Goal: Transaction & Acquisition: Book appointment/travel/reservation

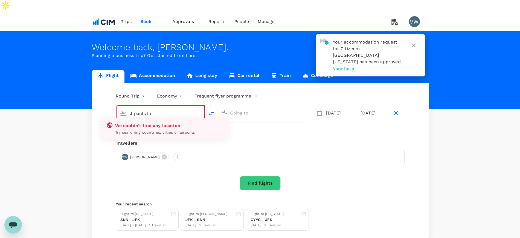
type input "Shannon Intl (SNN)"
type input "John F. Kennedy Intl (JFK)"
type input "Shannon Intl (SNN)n"
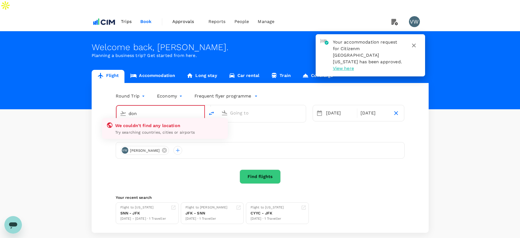
type input "Shannon Intl (SNN)"
type input "John F. Kennedy Intl (JFK)"
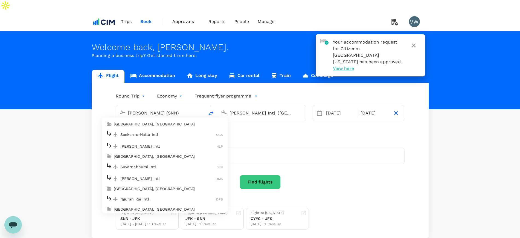
type input "Shannon Intl (SNN)"
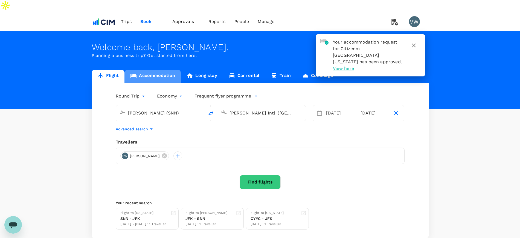
click at [161, 70] on link "Accommodation" at bounding box center [153, 76] width 56 height 13
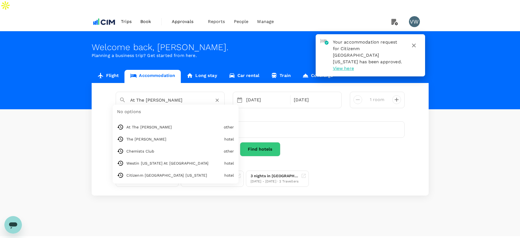
click at [196, 95] on div "At The Wallace No options At The Wallace other The William Vale hotel Chemists …" at bounding box center [170, 100] width 109 height 16
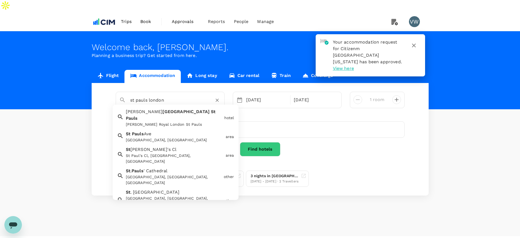
click at [183, 165] on div "St . Pauls ' Cathedral St.Pauls' Cathedral, London, UK" at bounding box center [173, 175] width 98 height 20
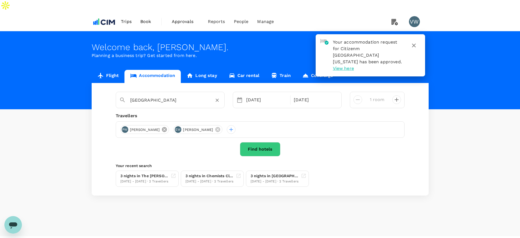
type input "St.Pauls' Cathedral"
click at [162, 127] on icon at bounding box center [164, 129] width 5 height 5
click at [125, 125] on div at bounding box center [124, 129] width 9 height 9
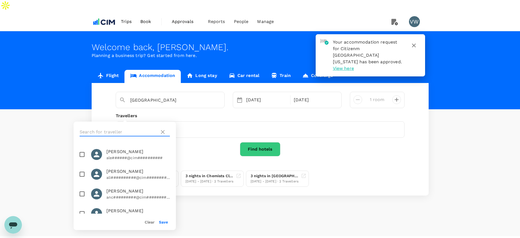
click at [132, 129] on input "text" at bounding box center [119, 132] width 78 height 9
type input "dav"
click at [83, 173] on input "checkbox" at bounding box center [81, 173] width 11 height 11
checkbox input "true"
click at [163, 221] on button "Save" at bounding box center [163, 222] width 9 height 4
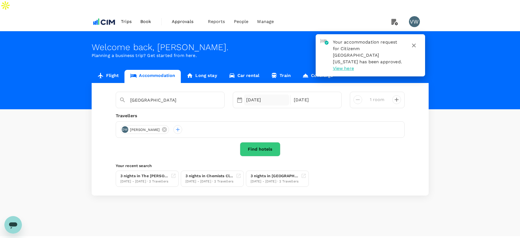
click at [258, 94] on div "05 Oct" at bounding box center [266, 99] width 45 height 11
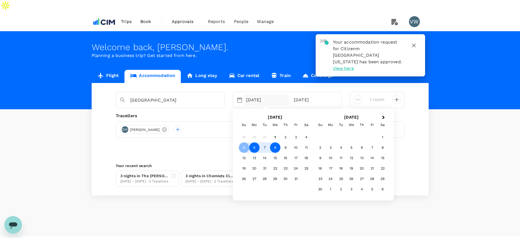
click at [256, 142] on div "6" at bounding box center [254, 147] width 10 height 10
click at [287, 142] on div "9" at bounding box center [286, 147] width 10 height 10
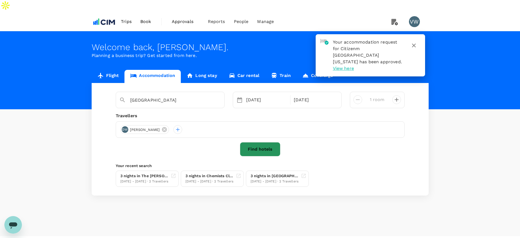
click at [264, 142] on button "Find hotels" at bounding box center [260, 149] width 41 height 14
click at [413, 42] on icon "button" at bounding box center [414, 45] width 7 height 7
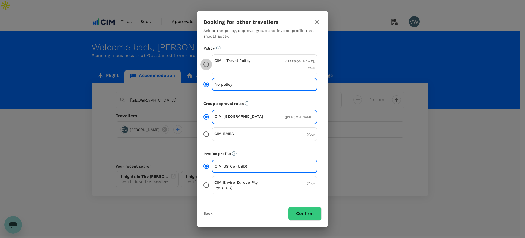
click at [206, 63] on input "CIM - Travel Policy ( David Walsh, You )" at bounding box center [206, 64] width 11 height 11
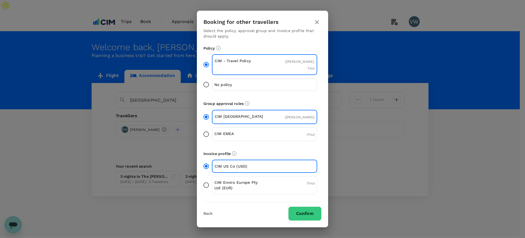
click at [314, 216] on button "Confirm" at bounding box center [304, 213] width 33 height 14
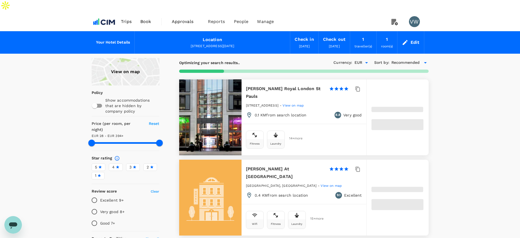
type input "393.67"
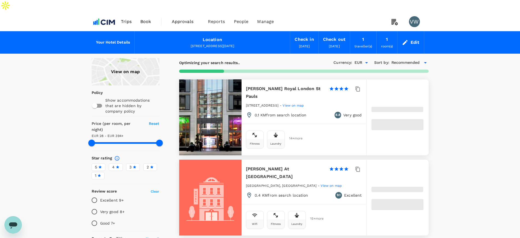
type input "27.71"
type input "393.71"
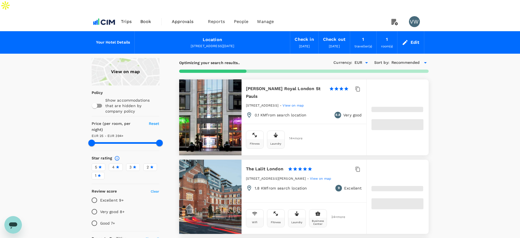
type input "24.71"
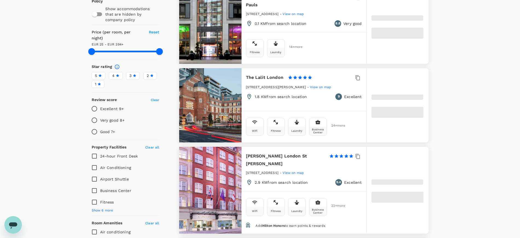
scroll to position [103, 0]
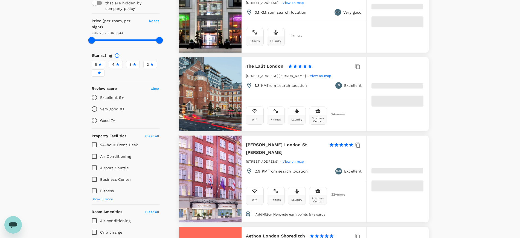
click at [99, 62] on div "5" at bounding box center [98, 65] width 7 height 6
click at [0, 0] on input "5" at bounding box center [0, 0] width 0 height 0
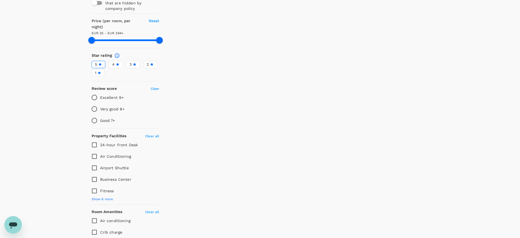
click at [114, 62] on span "4" at bounding box center [113, 65] width 2 height 6
click at [0, 0] on input "4" at bounding box center [0, 0] width 0 height 0
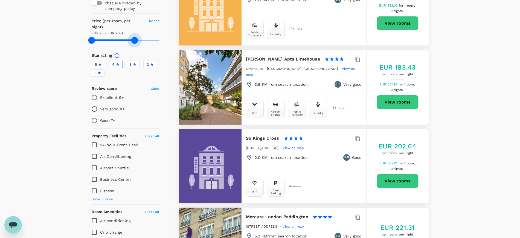
drag, startPoint x: 160, startPoint y: 24, endPoint x: 135, endPoint y: 24, distance: 25.5
click at [135, 37] on span at bounding box center [134, 40] width 7 height 7
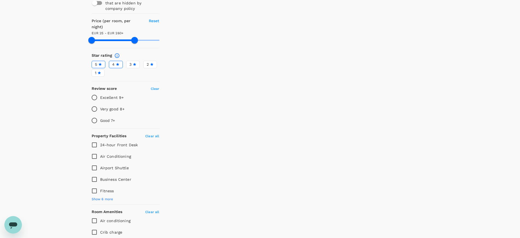
type input "259.71"
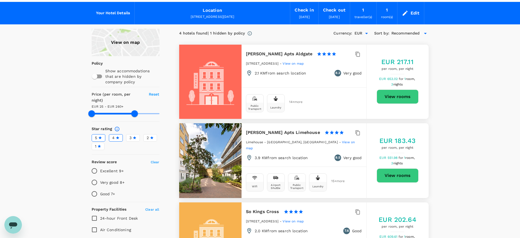
scroll to position [0, 0]
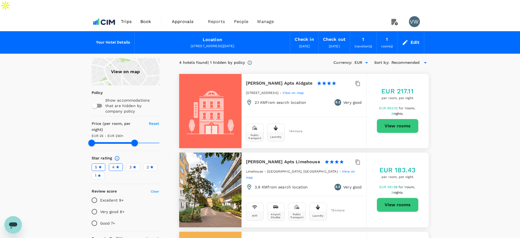
click at [412, 39] on div "Edit" at bounding box center [415, 43] width 9 height 8
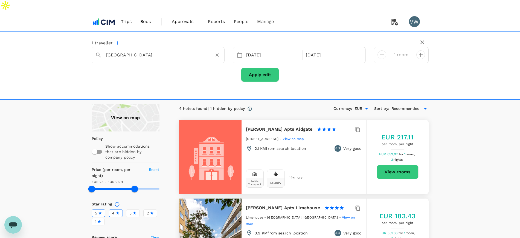
drag, startPoint x: 150, startPoint y: 38, endPoint x: 118, endPoint y: 42, distance: 32.0
click at [118, 46] on div "St. Paul's Churchyard" at bounding box center [161, 52] width 119 height 13
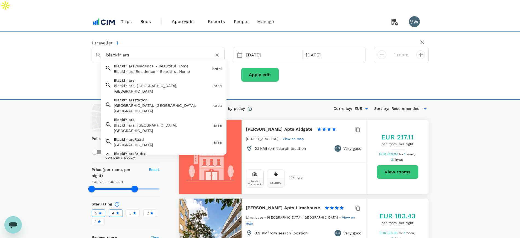
click at [138, 83] on div "Blackfriars, London, UK" at bounding box center [163, 88] width 98 height 11
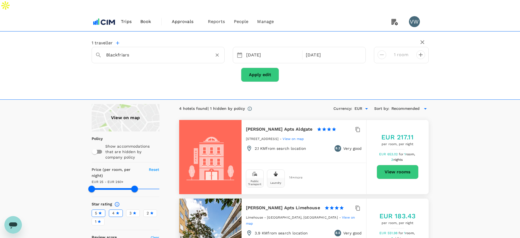
type input "Blackfriars"
click at [261, 68] on button "Apply edit" at bounding box center [260, 75] width 38 height 14
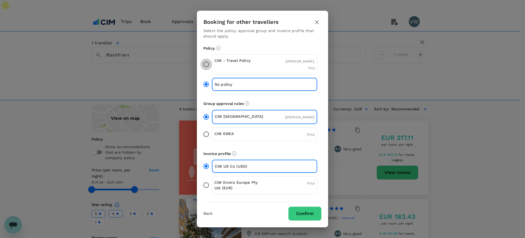
click at [204, 63] on input "CIM - Travel Policy ( David Walsh, You )" at bounding box center [206, 64] width 11 height 11
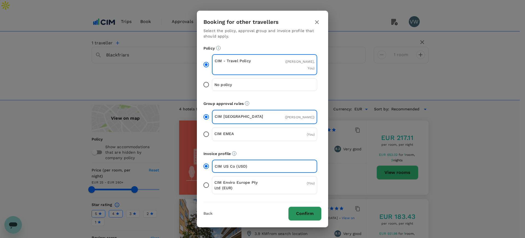
click at [308, 213] on button "Confirm" at bounding box center [304, 213] width 33 height 14
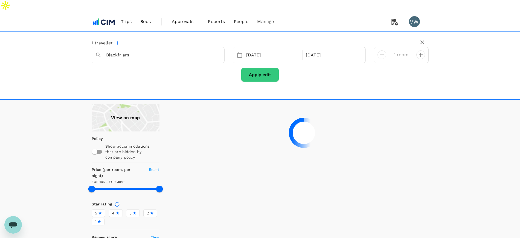
type input "393.57"
type input "104.71"
type input "393.71"
type input "24.71"
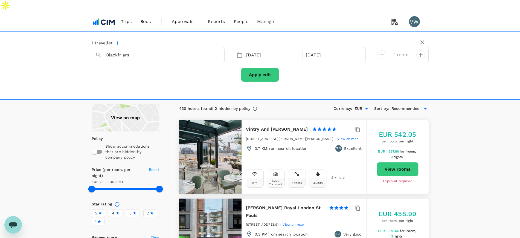
click at [427, 105] on icon at bounding box center [425, 108] width 7 height 7
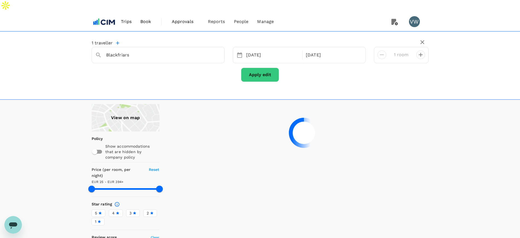
type input "393.71"
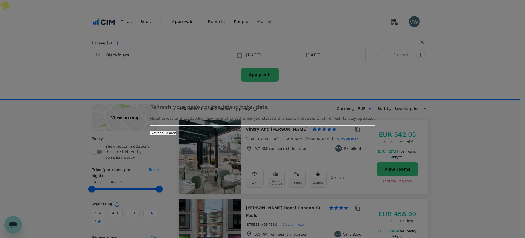
click at [177, 135] on button "Refresh Search" at bounding box center [163, 132] width 27 height 5
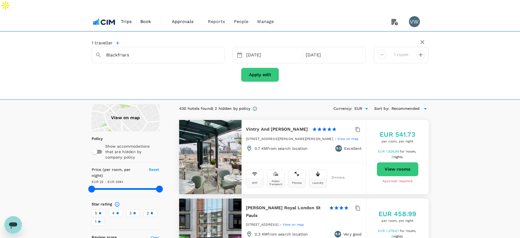
type input "393.7"
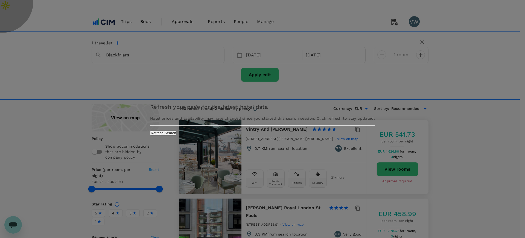
click at [177, 135] on button "Refresh Search" at bounding box center [163, 132] width 27 height 5
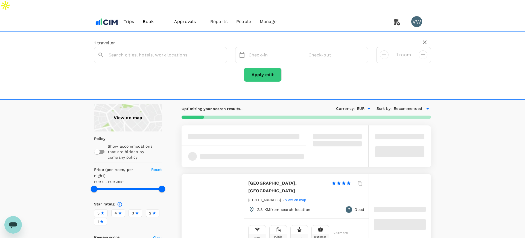
type input "Blackfriars"
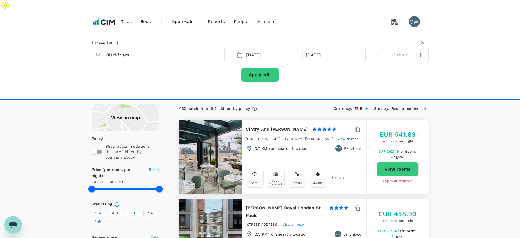
type input "393.72"
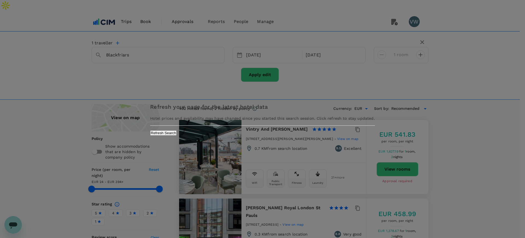
click at [177, 135] on button "Refresh Search" at bounding box center [163, 132] width 27 height 5
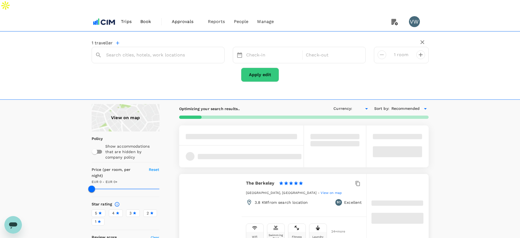
type input "393"
type input "EUR"
type input "Blackfriars"
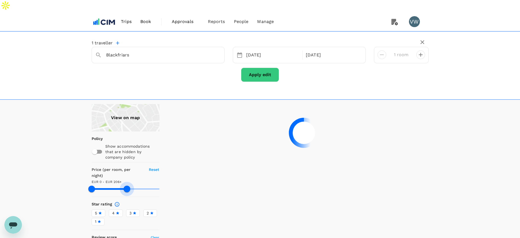
type input "212"
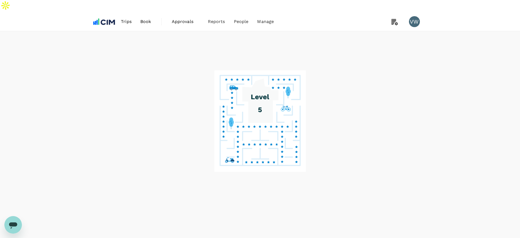
drag, startPoint x: 158, startPoint y: 168, endPoint x: 128, endPoint y: 171, distance: 30.2
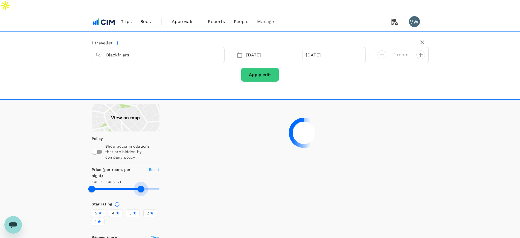
type input "288"
drag, startPoint x: 126, startPoint y: 169, endPoint x: 141, endPoint y: 166, distance: 15.2
click at [141, 186] on span at bounding box center [141, 189] width 7 height 7
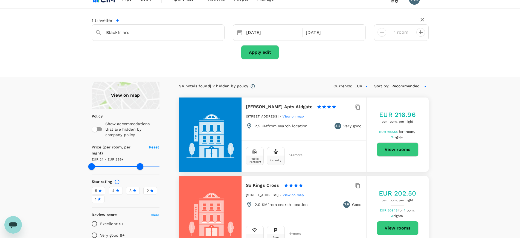
scroll to position [34, 0]
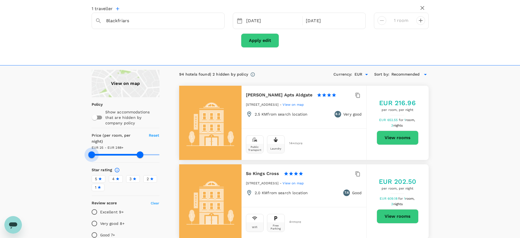
drag, startPoint x: 90, startPoint y: 135, endPoint x: 92, endPoint y: 136, distance: 2.8
click at [110, 151] on span at bounding box center [126, 155] width 68 height 8
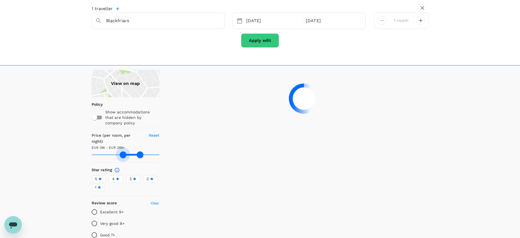
drag, startPoint x: 114, startPoint y: 135, endPoint x: 123, endPoint y: 135, distance: 8.8
click at [123, 151] on span at bounding box center [123, 154] width 7 height 7
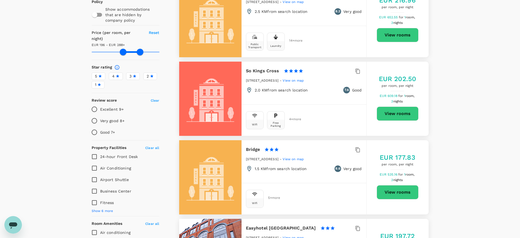
scroll to position [0, 0]
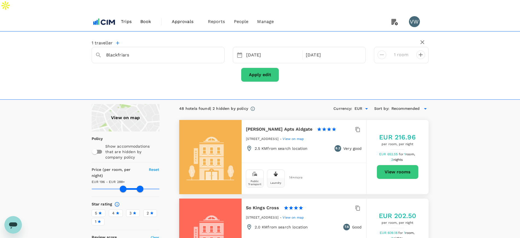
click at [406, 106] on span "Recommended" at bounding box center [406, 109] width 28 height 6
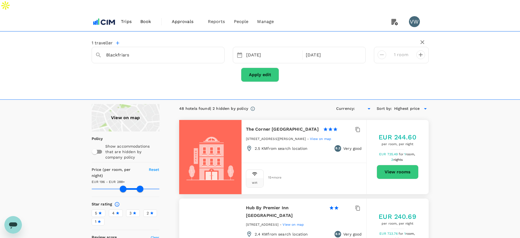
type input "195.71"
type input "EUR"
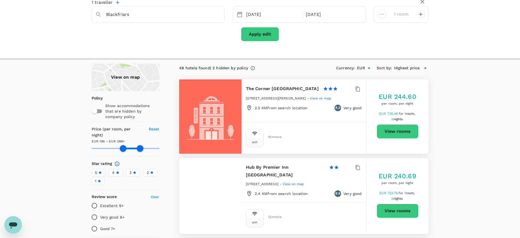
scroll to position [34, 0]
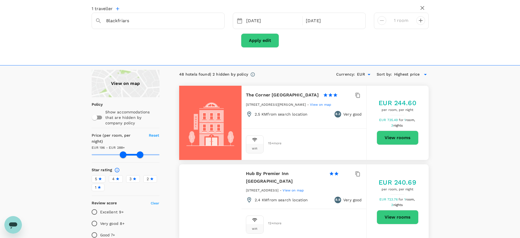
click at [119, 177] on icon at bounding box center [118, 179] width 4 height 4
click at [0, 0] on input "4" at bounding box center [0, 0] width 0 height 0
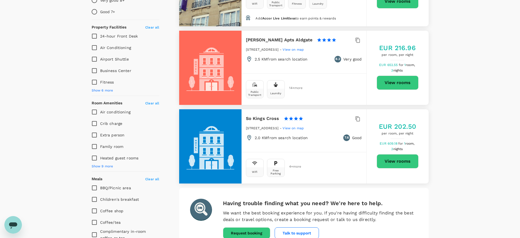
scroll to position [264, 0]
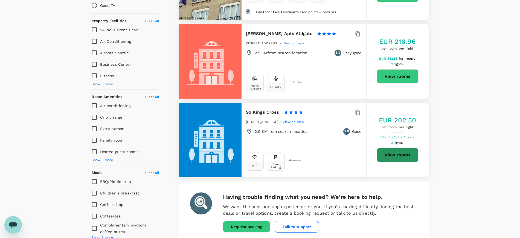
click at [391, 148] on button "View rooms" at bounding box center [398, 155] width 42 height 14
type input "195.71"
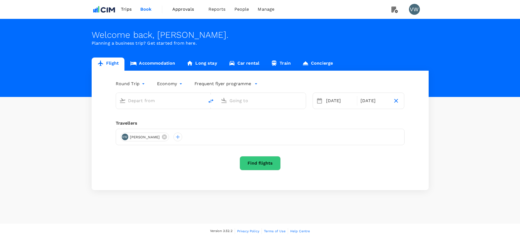
type input "[PERSON_NAME] (SNN)"
type input "[PERSON_NAME] Intl ([GEOGRAPHIC_DATA])"
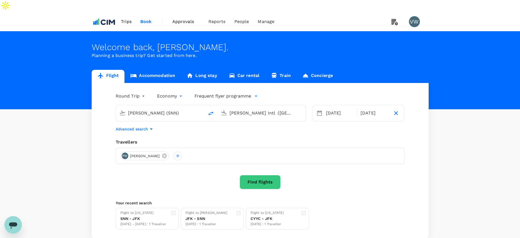
drag, startPoint x: 170, startPoint y: 101, endPoint x: 129, endPoint y: 98, distance: 41.7
click at [129, 109] on input "[PERSON_NAME] (SNN)" at bounding box center [160, 113] width 65 height 8
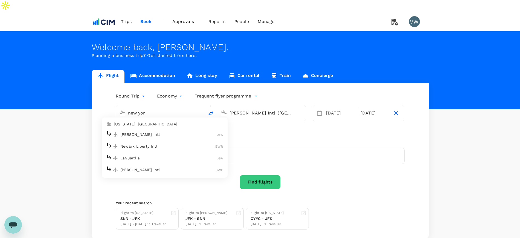
type input "[PERSON_NAME] (SNN)"
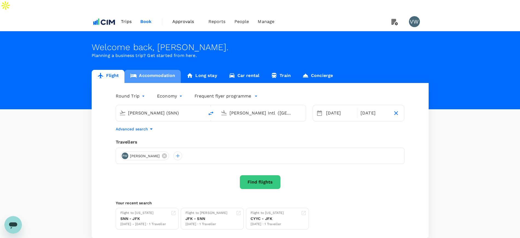
click at [163, 70] on link "Accommodation" at bounding box center [153, 76] width 56 height 13
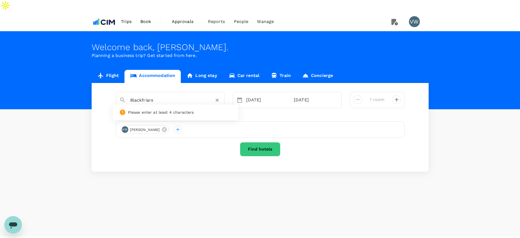
click at [160, 96] on input "Blackfriars" at bounding box center [168, 100] width 76 height 8
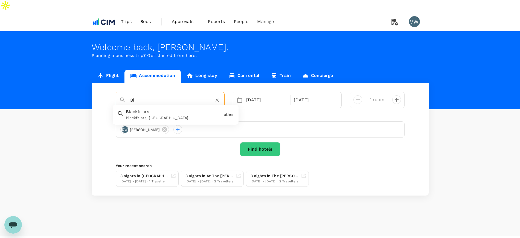
type input "B"
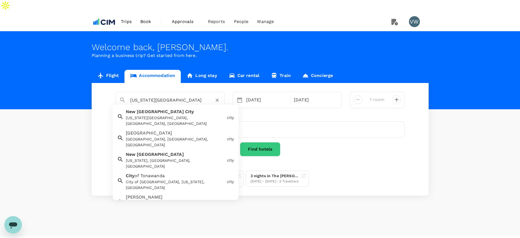
type input "[US_STATE][GEOGRAPHIC_DATA]"
click at [277, 31] on div "Welcome back , [PERSON_NAME] . Planning a business trip? Get started from here." at bounding box center [260, 70] width 520 height 78
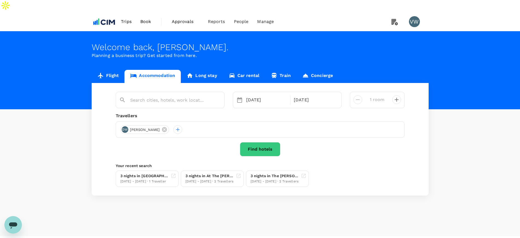
click at [123, 18] on span "Trips" at bounding box center [126, 21] width 11 height 7
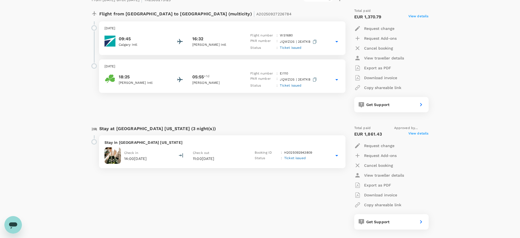
scroll to position [274, 0]
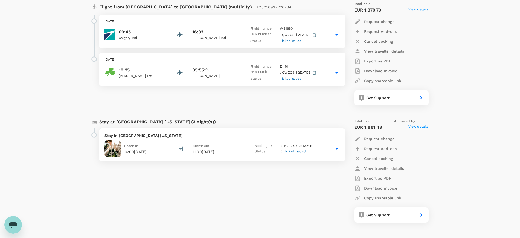
click at [159, 133] on p "Stay in Citizenm Times Square New York" at bounding box center [223, 135] width 236 height 5
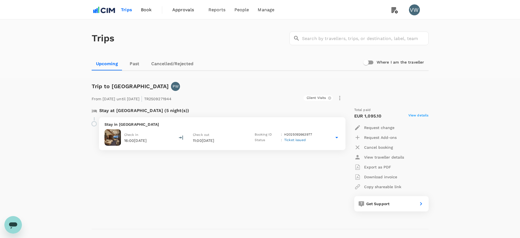
scroll to position [0, 0]
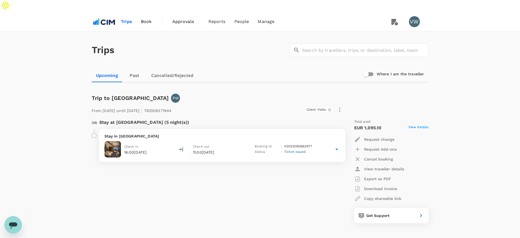
click at [144, 18] on span "Book" at bounding box center [146, 21] width 11 height 7
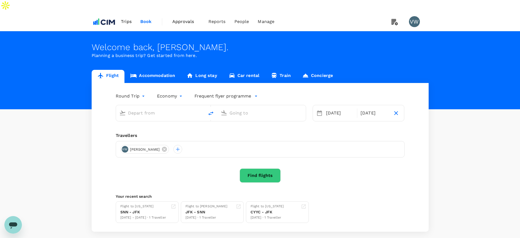
type input "[PERSON_NAME] (SNN)"
type input "[PERSON_NAME] Intl ([GEOGRAPHIC_DATA])"
type input "[PERSON_NAME] (SNN)"
type input "[PERSON_NAME] Intl ([GEOGRAPHIC_DATA])"
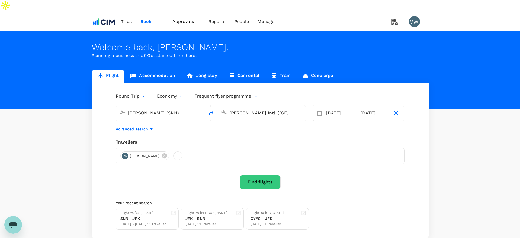
click at [145, 70] on link "Accommodation" at bounding box center [153, 76] width 56 height 13
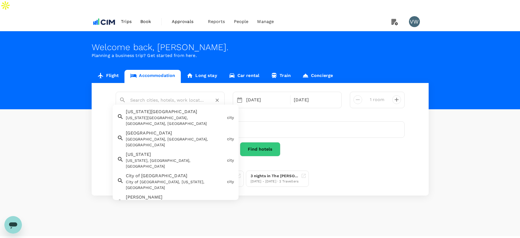
click at [154, 96] on input "text" at bounding box center [168, 100] width 76 height 8
type input "B"
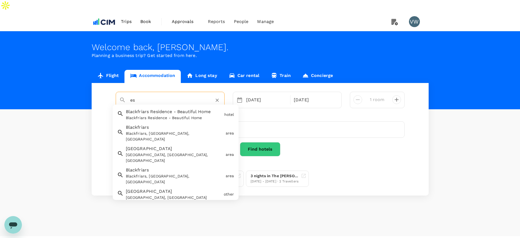
type input "e"
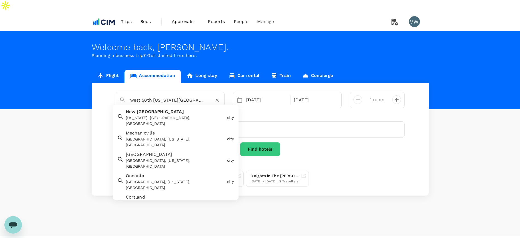
click at [162, 216] on span "Citizenm Times Square" at bounding box center [159, 218] width 67 height 5
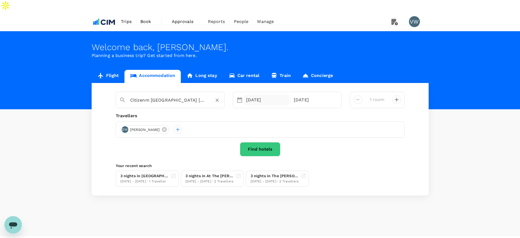
type input "Citizenm Times Square New York"
click at [256, 94] on div "06 Oct" at bounding box center [266, 99] width 45 height 11
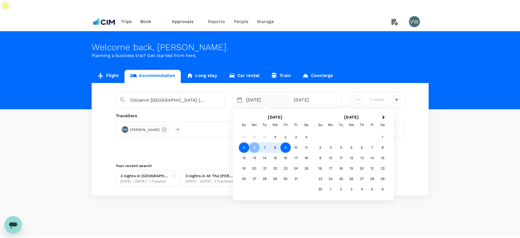
click at [242, 142] on div "5" at bounding box center [244, 147] width 10 height 10
click at [279, 142] on div "8" at bounding box center [275, 147] width 10 height 10
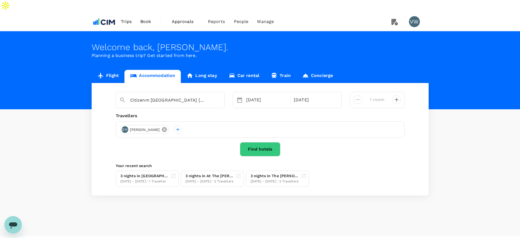
click at [162, 127] on icon at bounding box center [164, 129] width 5 height 5
click at [125, 125] on div at bounding box center [124, 129] width 9 height 9
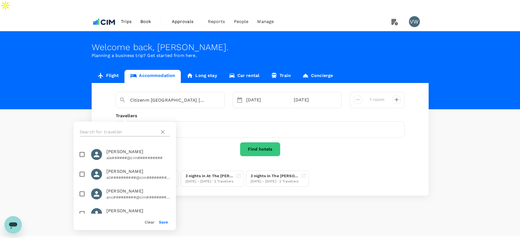
click at [123, 129] on input "text" at bounding box center [119, 132] width 78 height 9
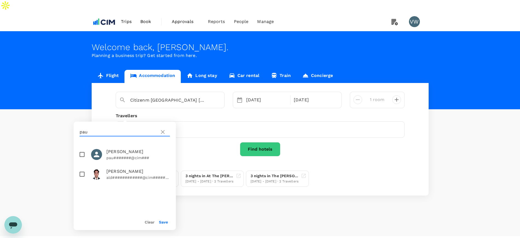
type input "pau"
click at [82, 154] on input "checkbox" at bounding box center [81, 154] width 11 height 11
checkbox input "true"
click at [161, 220] on button "Save" at bounding box center [163, 222] width 9 height 4
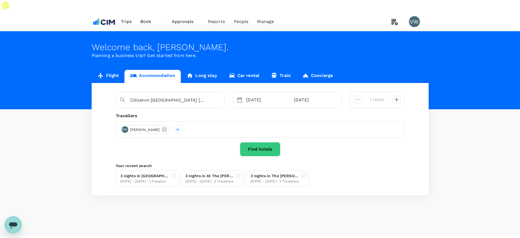
click at [265, 142] on button "Find hotels" at bounding box center [260, 149] width 41 height 14
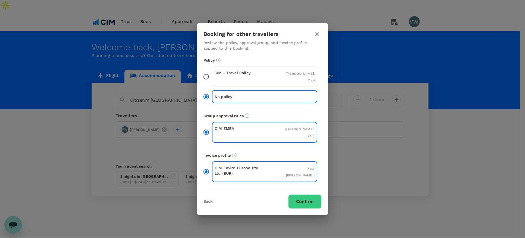
click at [208, 80] on input "CIM - Travel Policy ( Paul Walsh, You )" at bounding box center [206, 76] width 11 height 11
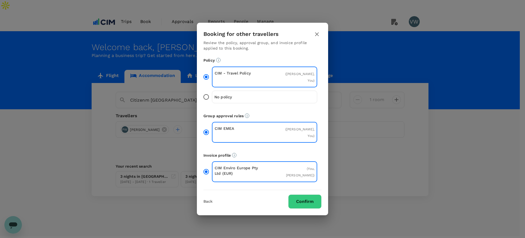
click at [308, 194] on button "Confirm" at bounding box center [304, 201] width 33 height 14
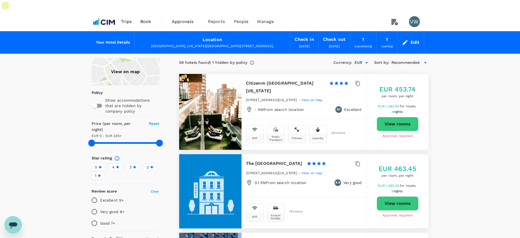
type input "335"
click at [365, 44] on span "traveller(s)" at bounding box center [364, 46] width 18 height 4
click at [411, 39] on div "Edit" at bounding box center [415, 43] width 9 height 8
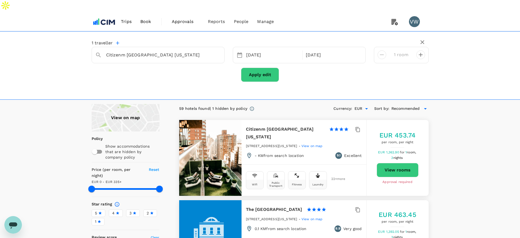
click at [421, 53] on icon "decrease" at bounding box center [421, 55] width 4 height 4
click at [380, 51] on icon "decrease" at bounding box center [382, 54] width 7 height 7
type input "1 room"
click at [242, 68] on button "Apply edit" at bounding box center [260, 75] width 38 height 14
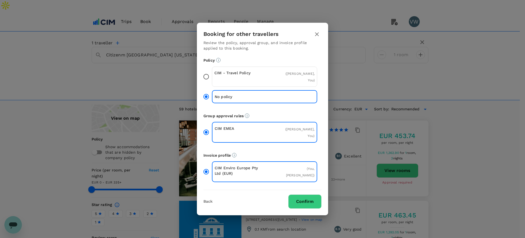
click at [317, 37] on icon "button" at bounding box center [317, 34] width 7 height 7
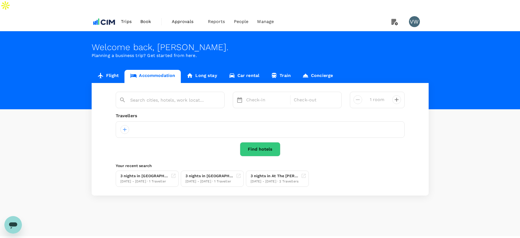
type input "Citizenm Times Square New York"
click at [174, 125] on div at bounding box center [178, 129] width 9 height 9
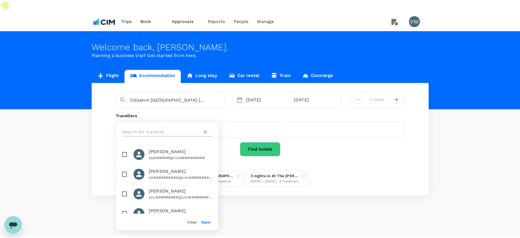
click at [168, 128] on input "text" at bounding box center [161, 132] width 78 height 9
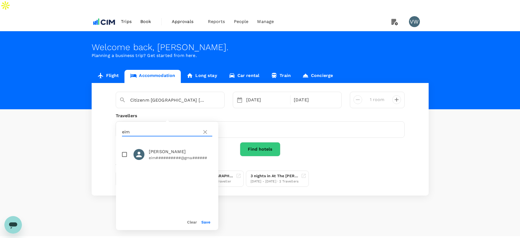
type input "eim"
click at [126, 154] on input "checkbox" at bounding box center [124, 154] width 11 height 11
checkbox input "true"
click at [204, 222] on button "Save" at bounding box center [205, 222] width 9 height 4
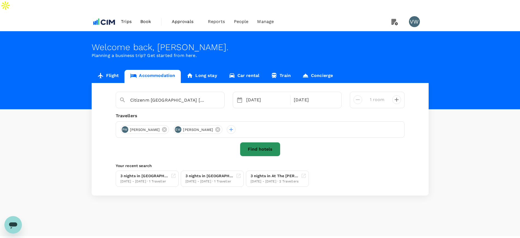
click at [248, 142] on button "Find hotels" at bounding box center [260, 149] width 41 height 14
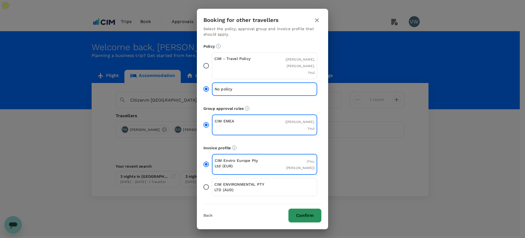
click at [297, 209] on button "Confirm" at bounding box center [304, 215] width 33 height 14
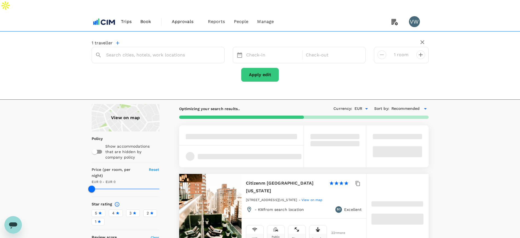
type input "Citizenm Times Square New York"
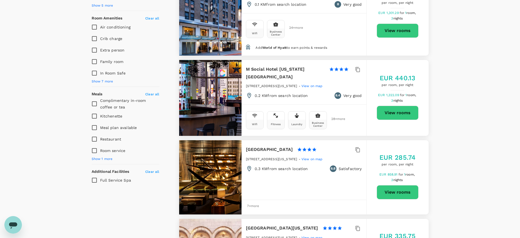
scroll to position [376, 0]
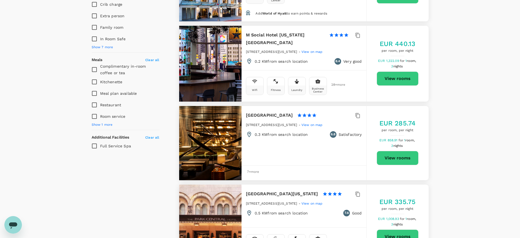
click at [219, 126] on div at bounding box center [210, 143] width 62 height 74
click at [226, 106] on div at bounding box center [210, 143] width 62 height 74
click at [258, 111] on h6 "Paramount Hotel Time Square" at bounding box center [269, 115] width 47 height 8
click at [385, 151] on button "View rooms" at bounding box center [398, 158] width 42 height 14
click at [220, 201] on div at bounding box center [210, 221] width 62 height 74
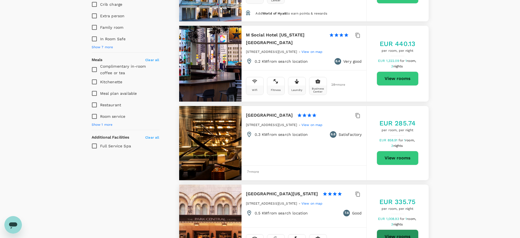
click at [391, 229] on button "View rooms" at bounding box center [398, 236] width 42 height 14
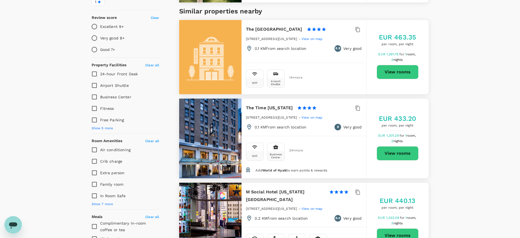
scroll to position [171, 0]
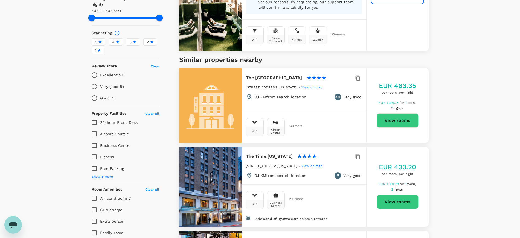
click at [117, 38] on label "4" at bounding box center [116, 41] width 14 height 7
click at [0, 0] on input "4" at bounding box center [0, 0] width 0 height 0
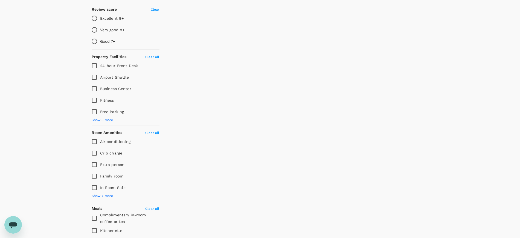
type input "335"
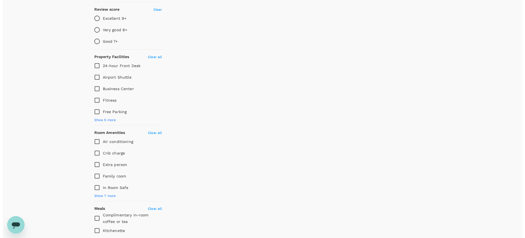
scroll to position [239, 0]
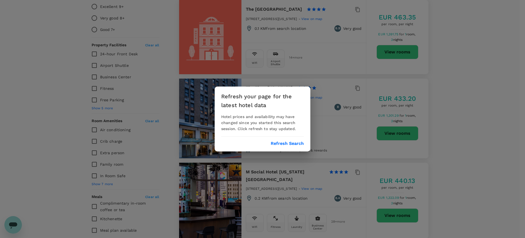
click at [287, 144] on button "Refresh Search" at bounding box center [287, 143] width 33 height 5
click at [273, 144] on button "Refresh Search" at bounding box center [287, 143] width 33 height 5
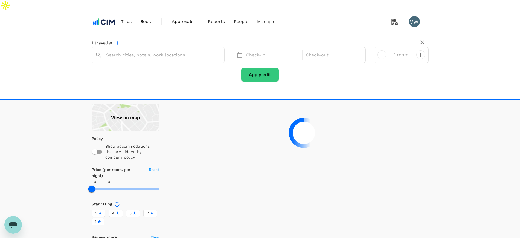
type input "Citizenm Times Square New York"
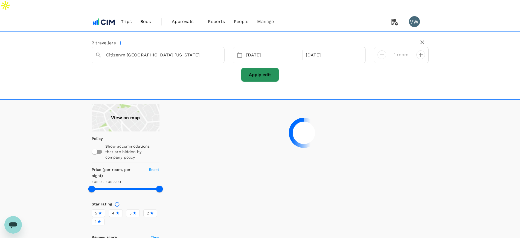
click at [261, 68] on button "Apply edit" at bounding box center [260, 75] width 38 height 14
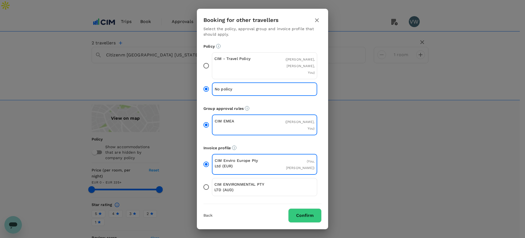
click at [204, 69] on input "CIM - Travel Policy ( Paul Walsh, Eimear Walsh, You )" at bounding box center [206, 65] width 11 height 11
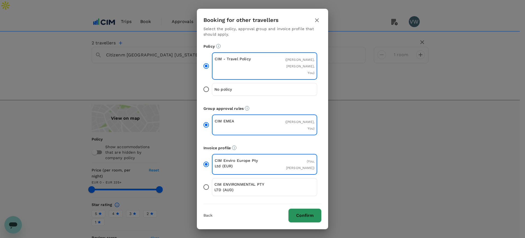
click at [299, 208] on button "Confirm" at bounding box center [304, 215] width 33 height 14
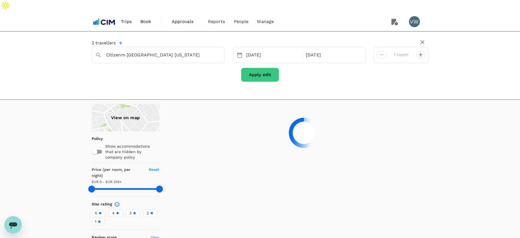
type input "335"
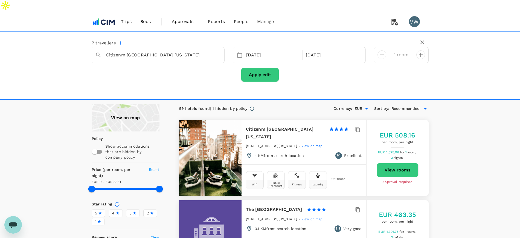
type input "335"
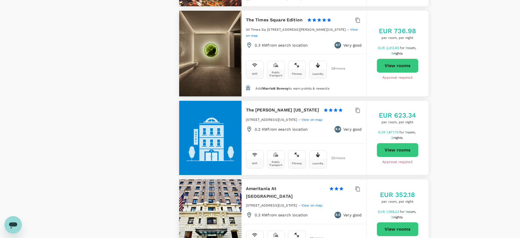
scroll to position [924, 0]
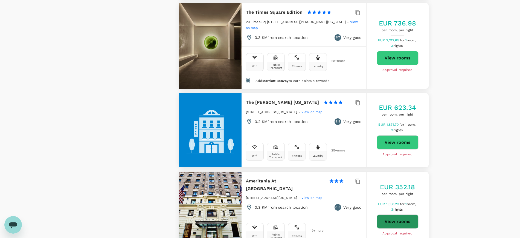
click at [397, 214] on button "View rooms" at bounding box center [398, 221] width 42 height 14
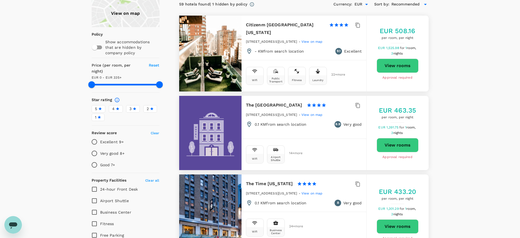
scroll to position [0, 0]
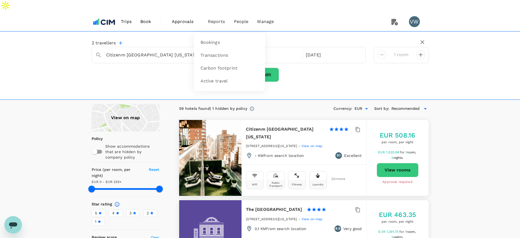
drag, startPoint x: 220, startPoint y: 9, endPoint x: 215, endPoint y: 14, distance: 6.8
click at [217, 13] on li "Reports" at bounding box center [217, 21] width 26 height 19
click at [209, 52] on span "Transactions" at bounding box center [215, 55] width 28 height 6
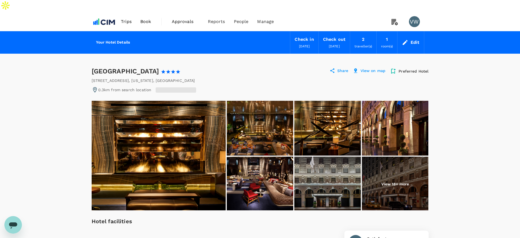
click at [320, 175] on img at bounding box center [327, 184] width 67 height 55
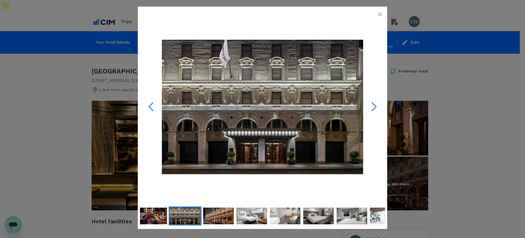
click at [376, 105] on icon "Next Slide" at bounding box center [374, 106] width 16 height 16
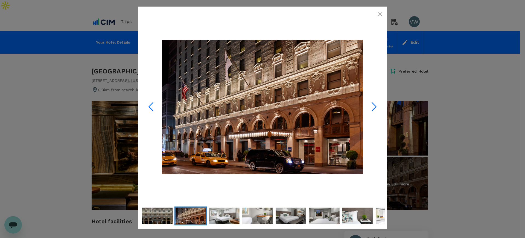
click at [376, 105] on icon "Next Slide" at bounding box center [374, 106] width 16 height 16
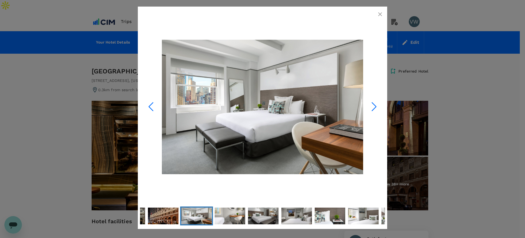
click at [376, 105] on icon "Next Slide" at bounding box center [374, 106] width 16 height 16
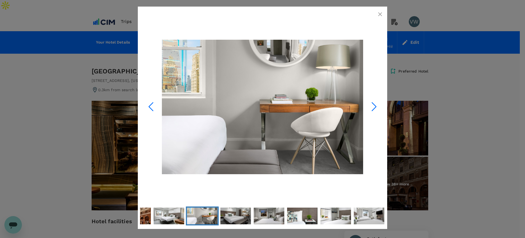
click at [376, 105] on icon "Next Slide" at bounding box center [374, 106] width 16 height 16
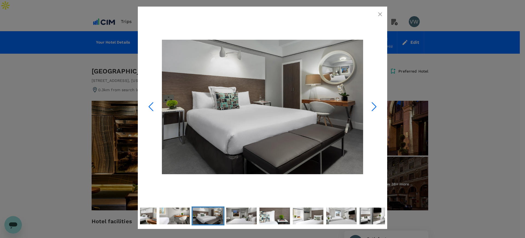
click at [376, 105] on icon "Next Slide" at bounding box center [374, 106] width 16 height 16
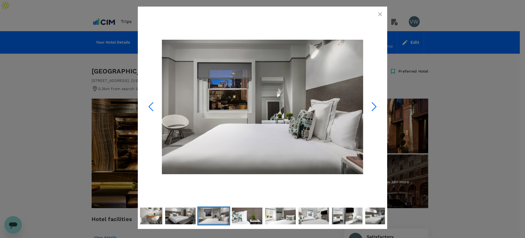
click at [376, 105] on icon "Next Slide" at bounding box center [374, 106] width 16 height 16
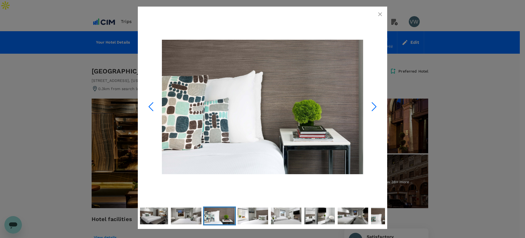
click at [376, 105] on icon "Next Slide" at bounding box center [374, 106] width 16 height 16
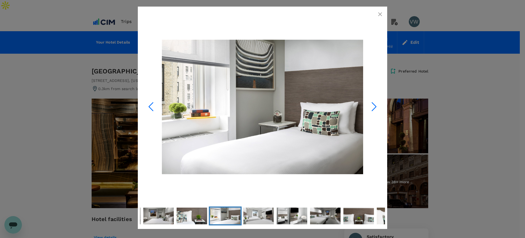
click at [376, 105] on icon "Next Slide" at bounding box center [374, 106] width 16 height 16
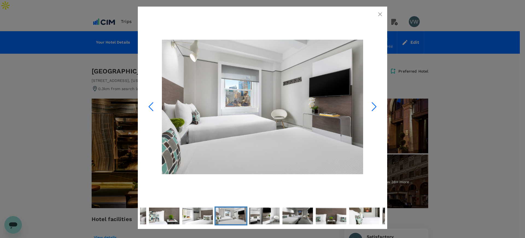
click at [376, 105] on icon "Next Slide" at bounding box center [374, 106] width 16 height 16
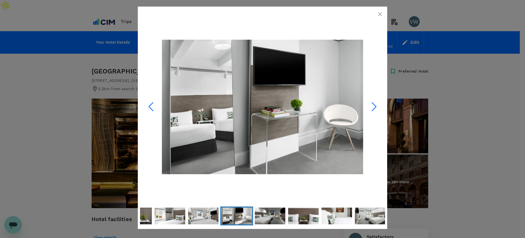
click at [376, 105] on icon "Next Slide" at bounding box center [374, 106] width 16 height 16
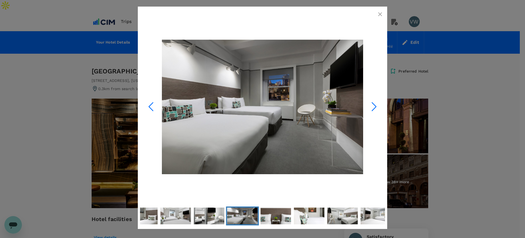
click at [376, 105] on icon "Next Slide" at bounding box center [374, 106] width 16 height 16
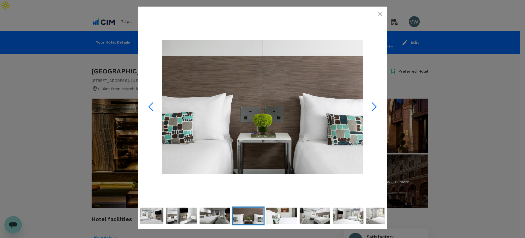
click at [376, 105] on icon "Next Slide" at bounding box center [374, 106] width 16 height 16
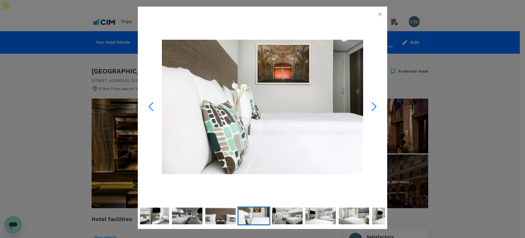
click at [376, 105] on icon "Next Slide" at bounding box center [374, 106] width 16 height 16
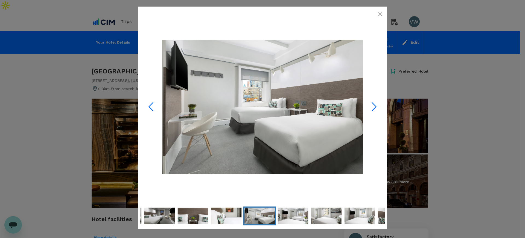
click at [376, 105] on icon "Next Slide" at bounding box center [374, 106] width 16 height 16
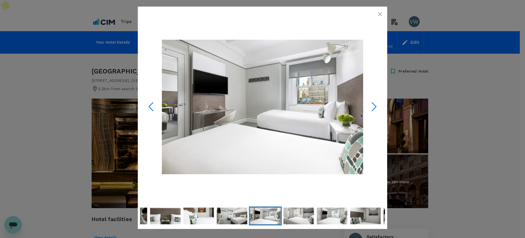
click at [376, 105] on icon "Next Slide" at bounding box center [374, 106] width 16 height 16
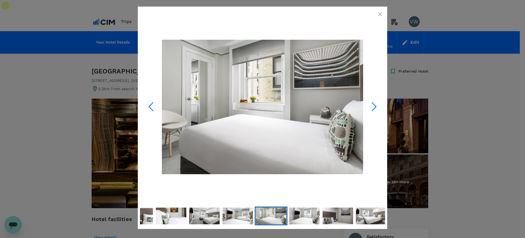
click at [376, 105] on icon "Next Slide" at bounding box center [374, 106] width 16 height 16
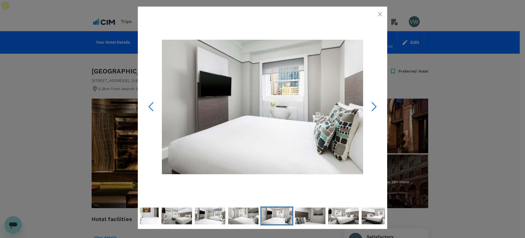
click at [376, 105] on icon "Next Slide" at bounding box center [374, 106] width 16 height 16
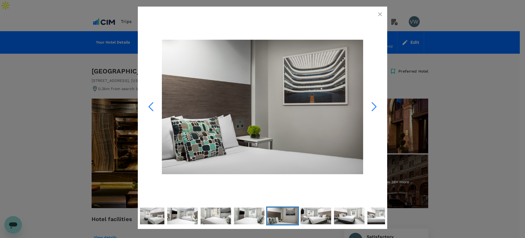
click at [376, 105] on icon "Next Slide" at bounding box center [374, 106] width 16 height 16
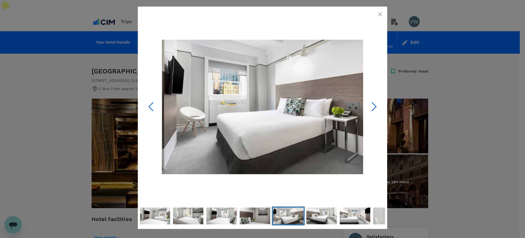
click at [376, 105] on icon "Next Slide" at bounding box center [374, 106] width 16 height 16
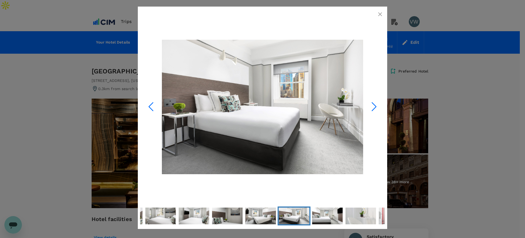
click at [376, 105] on icon "Next Slide" at bounding box center [374, 106] width 16 height 16
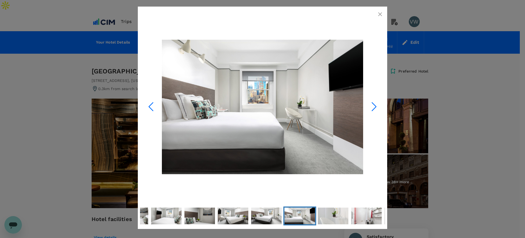
click at [376, 105] on icon "Next Slide" at bounding box center [374, 106] width 16 height 16
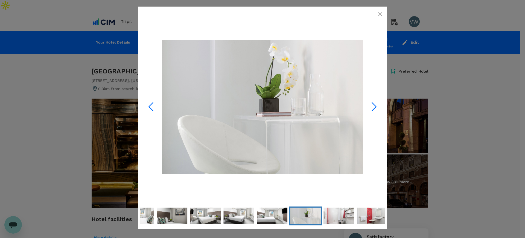
click at [376, 105] on icon "Next Slide" at bounding box center [374, 106] width 16 height 16
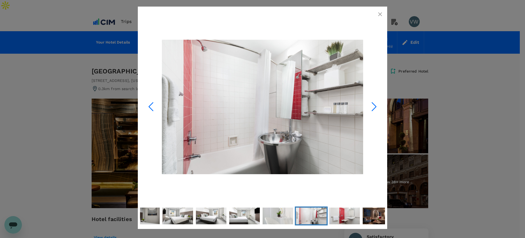
click at [376, 105] on icon "Next Slide" at bounding box center [374, 106] width 16 height 16
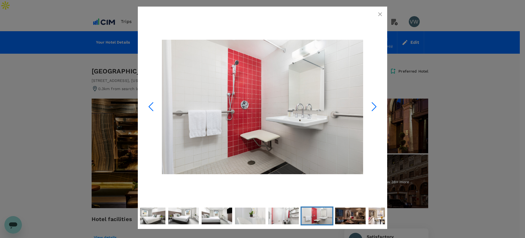
click at [376, 105] on icon "Next Slide" at bounding box center [374, 106] width 16 height 16
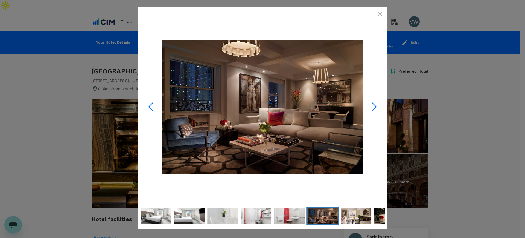
click at [376, 105] on icon "Next Slide" at bounding box center [374, 106] width 16 height 16
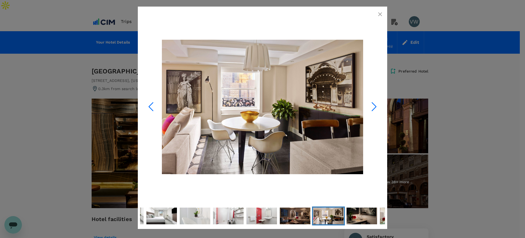
click at [376, 105] on icon "Next Slide" at bounding box center [374, 106] width 16 height 16
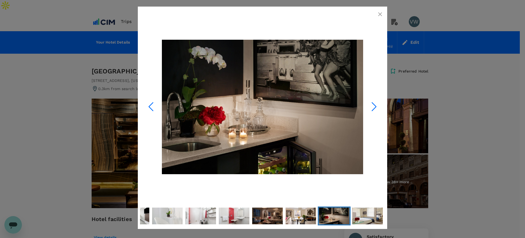
click at [376, 105] on icon "Next Slide" at bounding box center [374, 106] width 16 height 16
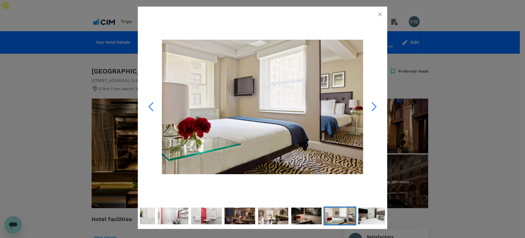
click at [376, 105] on icon "Next Slide" at bounding box center [374, 106] width 16 height 16
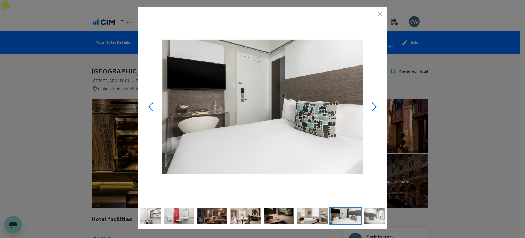
click at [382, 13] on icon "button" at bounding box center [380, 14] width 7 height 7
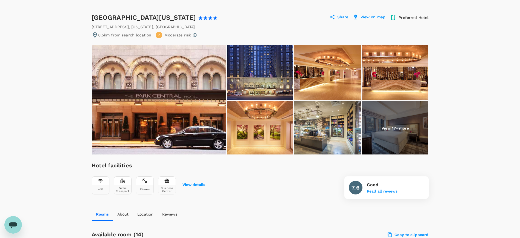
scroll to position [68, 0]
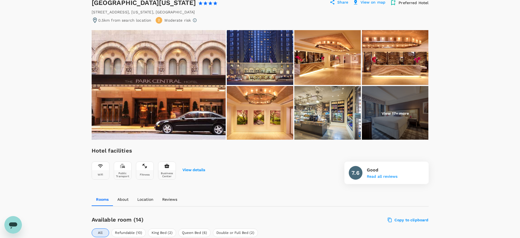
click at [311, 102] on img at bounding box center [327, 113] width 67 height 55
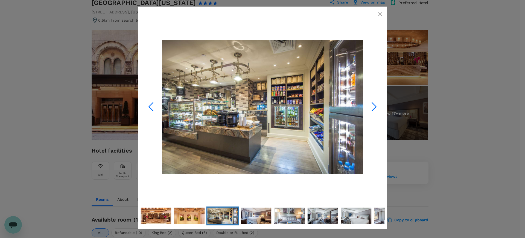
click at [373, 107] on icon "Next Slide" at bounding box center [374, 106] width 16 height 16
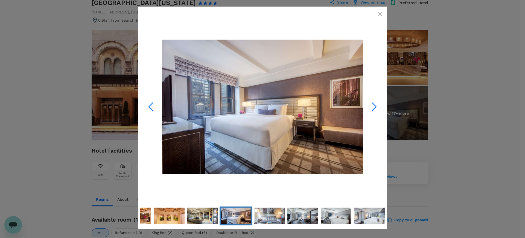
click at [373, 107] on icon "Next Slide" at bounding box center [374, 106] width 16 height 16
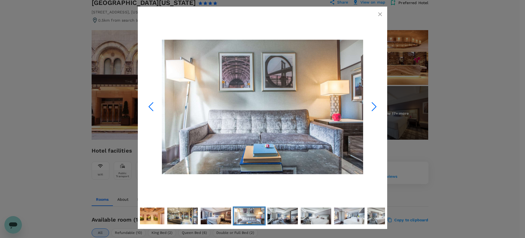
click at [373, 107] on icon "Next Slide" at bounding box center [374, 106] width 16 height 16
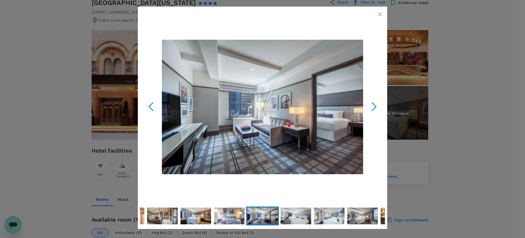
click at [373, 107] on icon "Next Slide" at bounding box center [374, 106] width 16 height 16
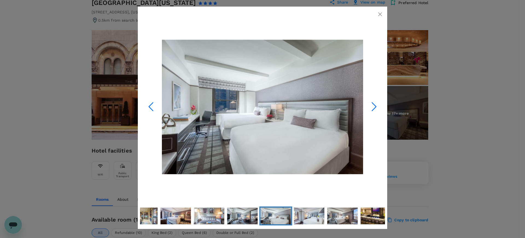
click at [373, 107] on icon "Next Slide" at bounding box center [374, 106] width 16 height 16
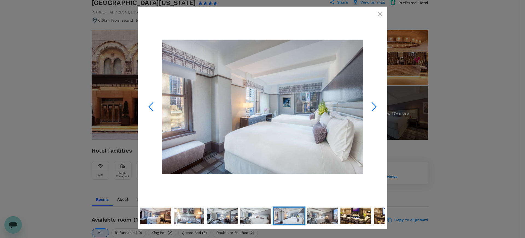
click at [373, 107] on icon "Next Slide" at bounding box center [374, 106] width 16 height 16
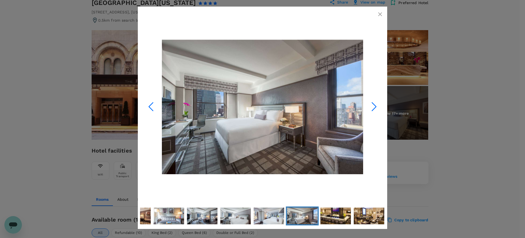
click at [380, 14] on icon "button" at bounding box center [380, 14] width 4 height 4
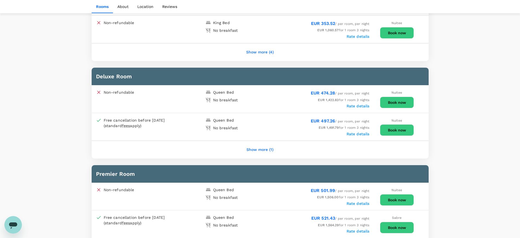
scroll to position [239, 0]
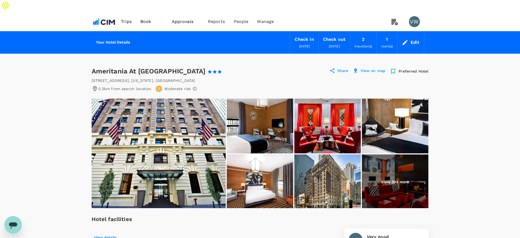
click at [332, 115] on img at bounding box center [327, 126] width 67 height 55
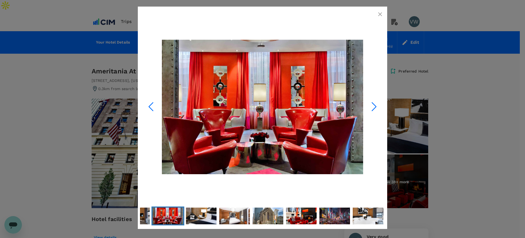
click at [375, 105] on polyline "Next Slide" at bounding box center [374, 106] width 4 height 8
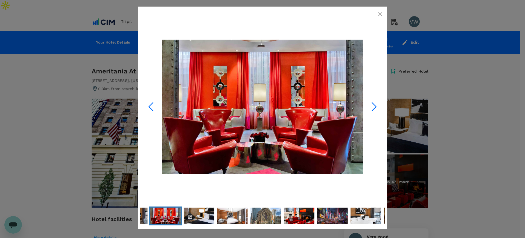
click at [375, 105] on polyline "Next Slide" at bounding box center [374, 106] width 4 height 8
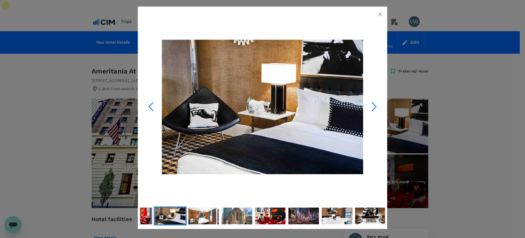
click at [375, 105] on polyline "Next Slide" at bounding box center [374, 106] width 4 height 8
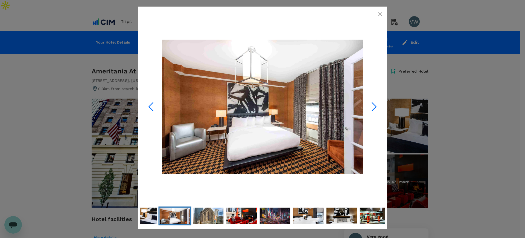
click at [375, 105] on polyline "Next Slide" at bounding box center [374, 106] width 4 height 8
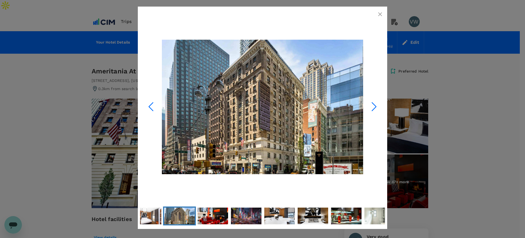
click at [375, 105] on polyline "Next Slide" at bounding box center [374, 106] width 4 height 8
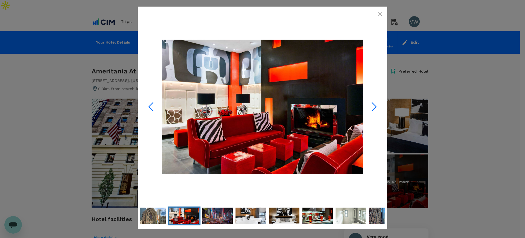
click at [375, 105] on polyline "Next Slide" at bounding box center [374, 106] width 4 height 8
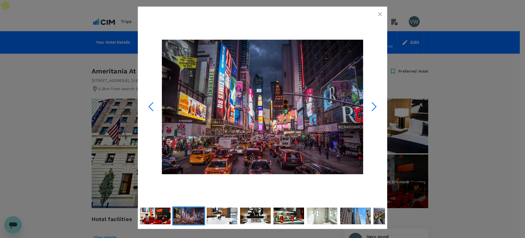
click at [375, 105] on polyline "Next Slide" at bounding box center [374, 106] width 4 height 8
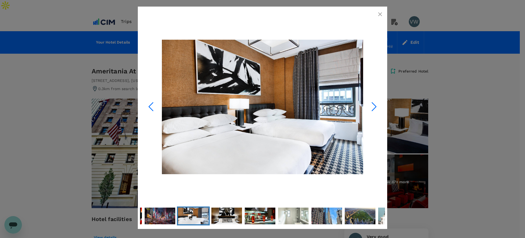
click at [375, 105] on polyline "Next Slide" at bounding box center [374, 106] width 4 height 8
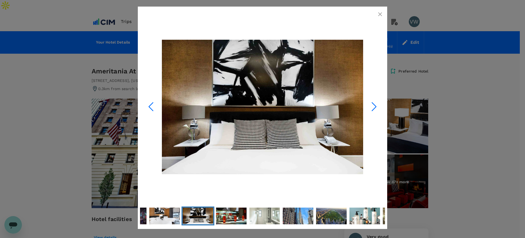
click at [375, 105] on polyline "Next Slide" at bounding box center [374, 106] width 4 height 8
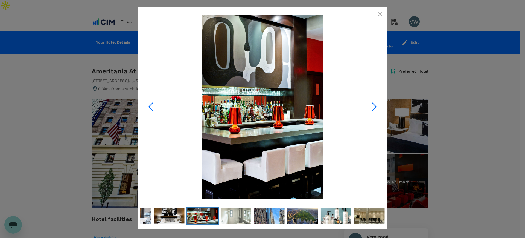
click at [375, 105] on polyline "Next Slide" at bounding box center [374, 106] width 4 height 8
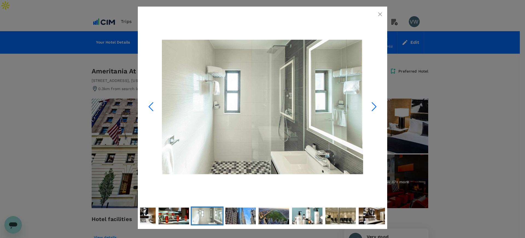
click at [375, 105] on polyline "Next Slide" at bounding box center [374, 106] width 4 height 8
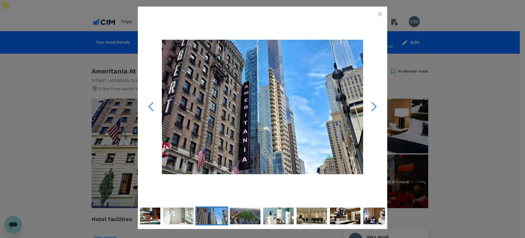
click at [375, 105] on polyline "Next Slide" at bounding box center [374, 106] width 4 height 8
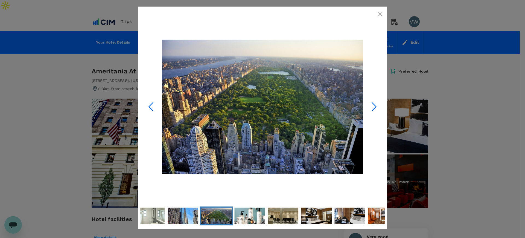
click at [375, 105] on polyline "Next Slide" at bounding box center [374, 106] width 4 height 8
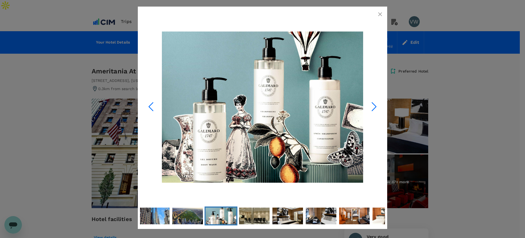
click at [375, 105] on polyline "Next Slide" at bounding box center [374, 106] width 4 height 8
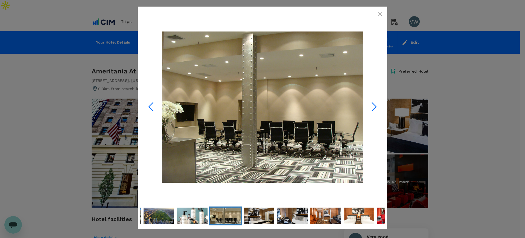
click at [375, 105] on polyline "Next Slide" at bounding box center [374, 106] width 4 height 8
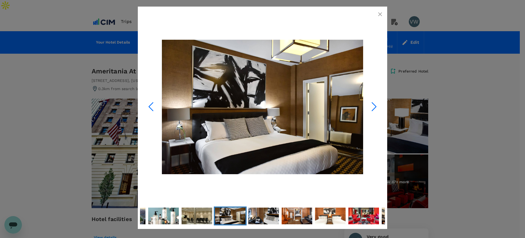
click at [375, 105] on polyline "Next Slide" at bounding box center [374, 106] width 4 height 8
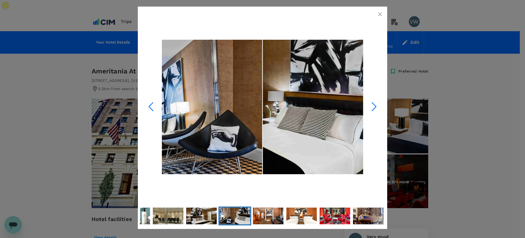
click at [380, 12] on icon "button" at bounding box center [380, 14] width 7 height 7
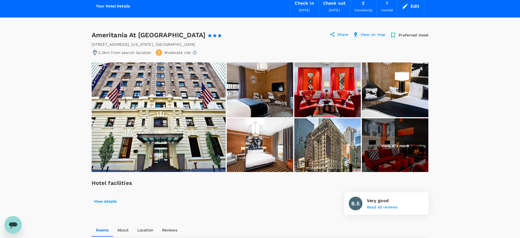
scroll to position [34, 0]
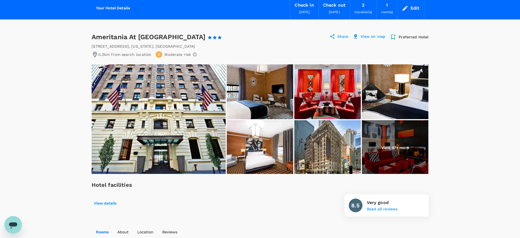
click at [340, 34] on p "Share" at bounding box center [342, 37] width 11 height 7
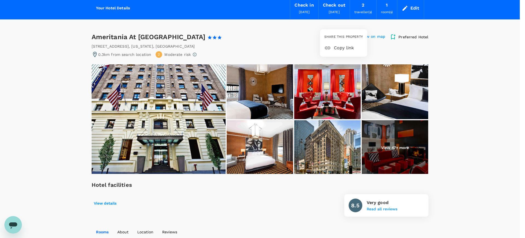
click at [329, 47] on icon at bounding box center [327, 48] width 5 height 3
click at [450, 39] on div at bounding box center [262, 119] width 525 height 238
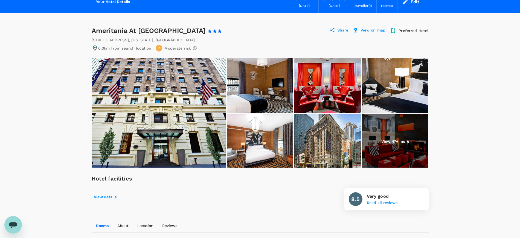
scroll to position [0, 0]
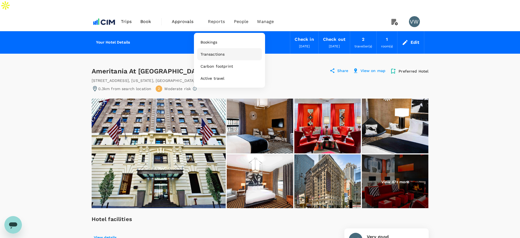
click at [211, 51] on span "Transactions" at bounding box center [213, 53] width 24 height 5
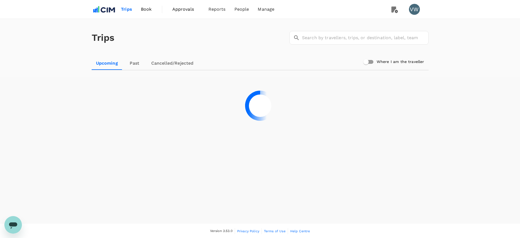
scroll to position [1, 0]
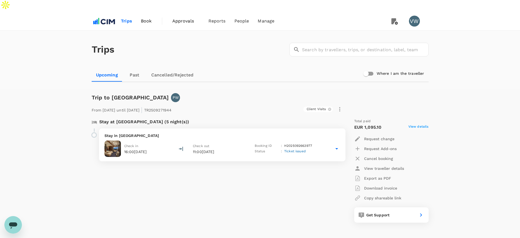
click at [334, 145] on icon at bounding box center [337, 148] width 7 height 7
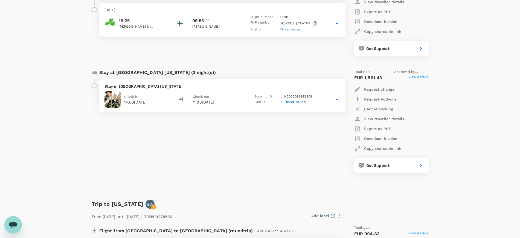
scroll to position [341, 0]
click at [335, 97] on icon at bounding box center [337, 100] width 7 height 7
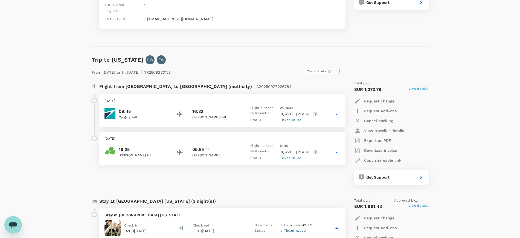
scroll to position [135, 0]
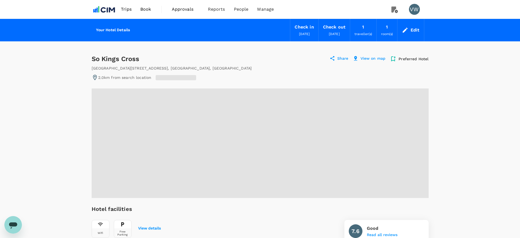
radio input "true"
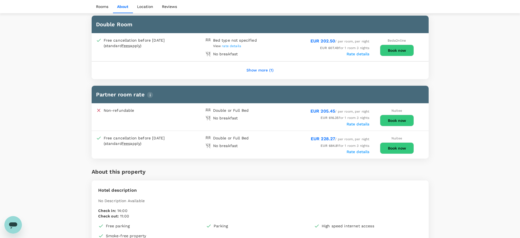
scroll to position [239, 0]
